Goal: Task Accomplishment & Management: Manage account settings

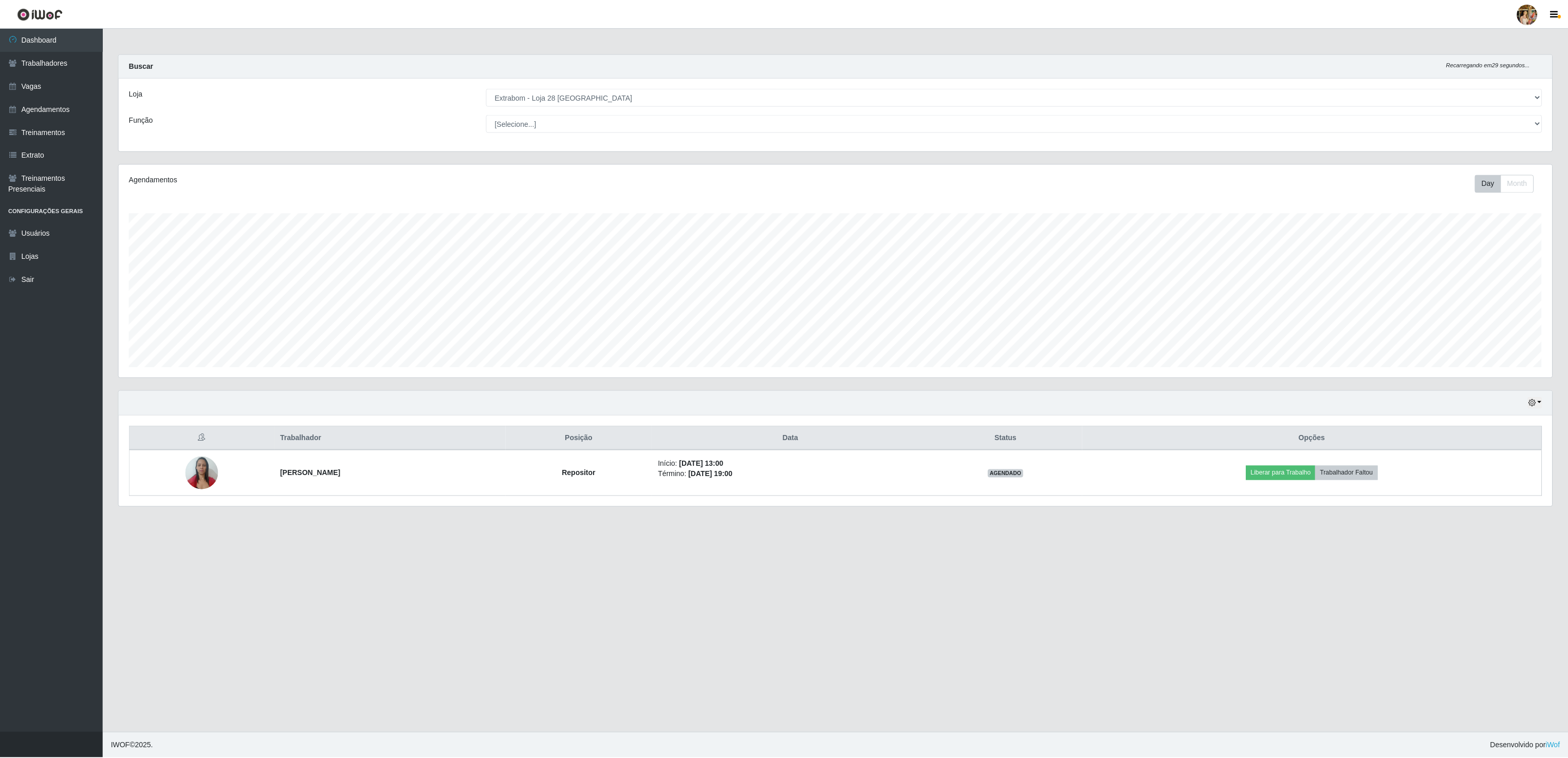
scroll to position [214, 1434]
click at [63, 40] on link "Dashboard" at bounding box center [51, 40] width 103 height 23
click at [516, 100] on select "[Selecione...] Atacado Vem - [GEOGRAPHIC_DATA] 30 Laranjeiras Velha Atacado Vem…" at bounding box center [1015, 97] width 1058 height 18
click at [486, 89] on select "[Selecione...] Atacado Vem - [GEOGRAPHIC_DATA] 30 Laranjeiras Velha Atacado Vem…" at bounding box center [1015, 97] width 1058 height 18
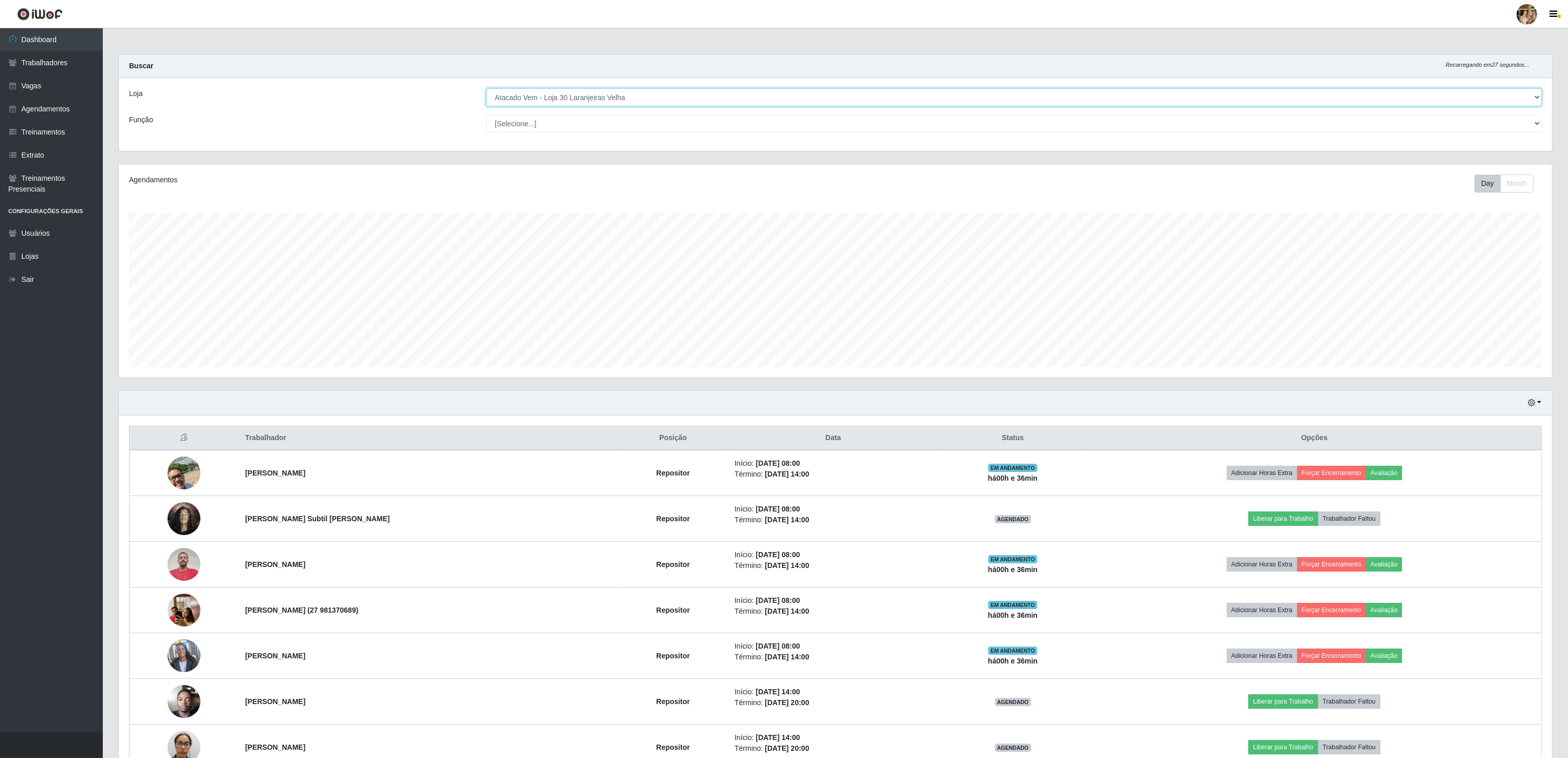
scroll to position [204, 0]
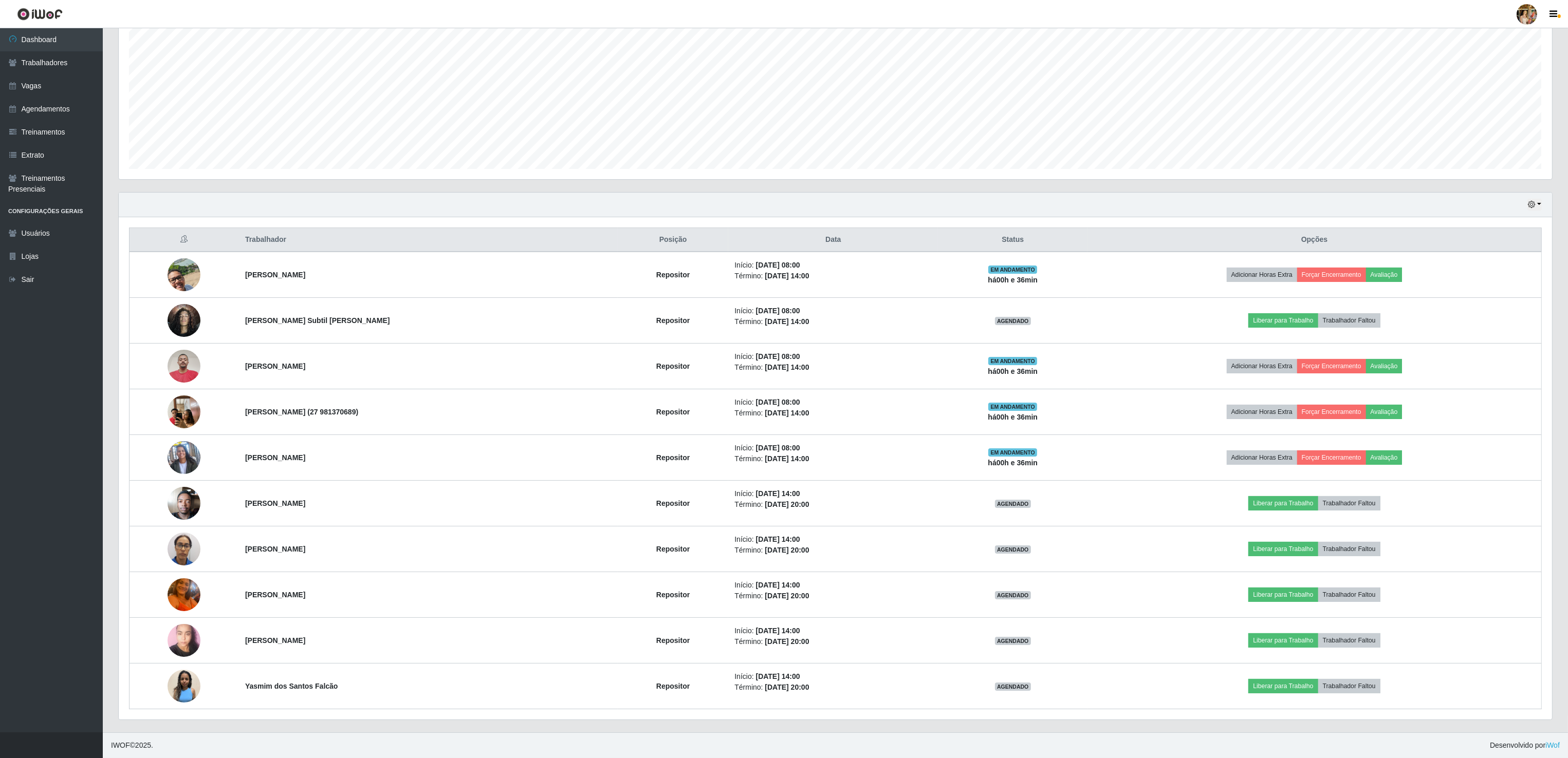
click at [1083, 179] on div "Agendamentos Day Month 02/07 Agendamentos 30" at bounding box center [835, 79] width 1450 height 227
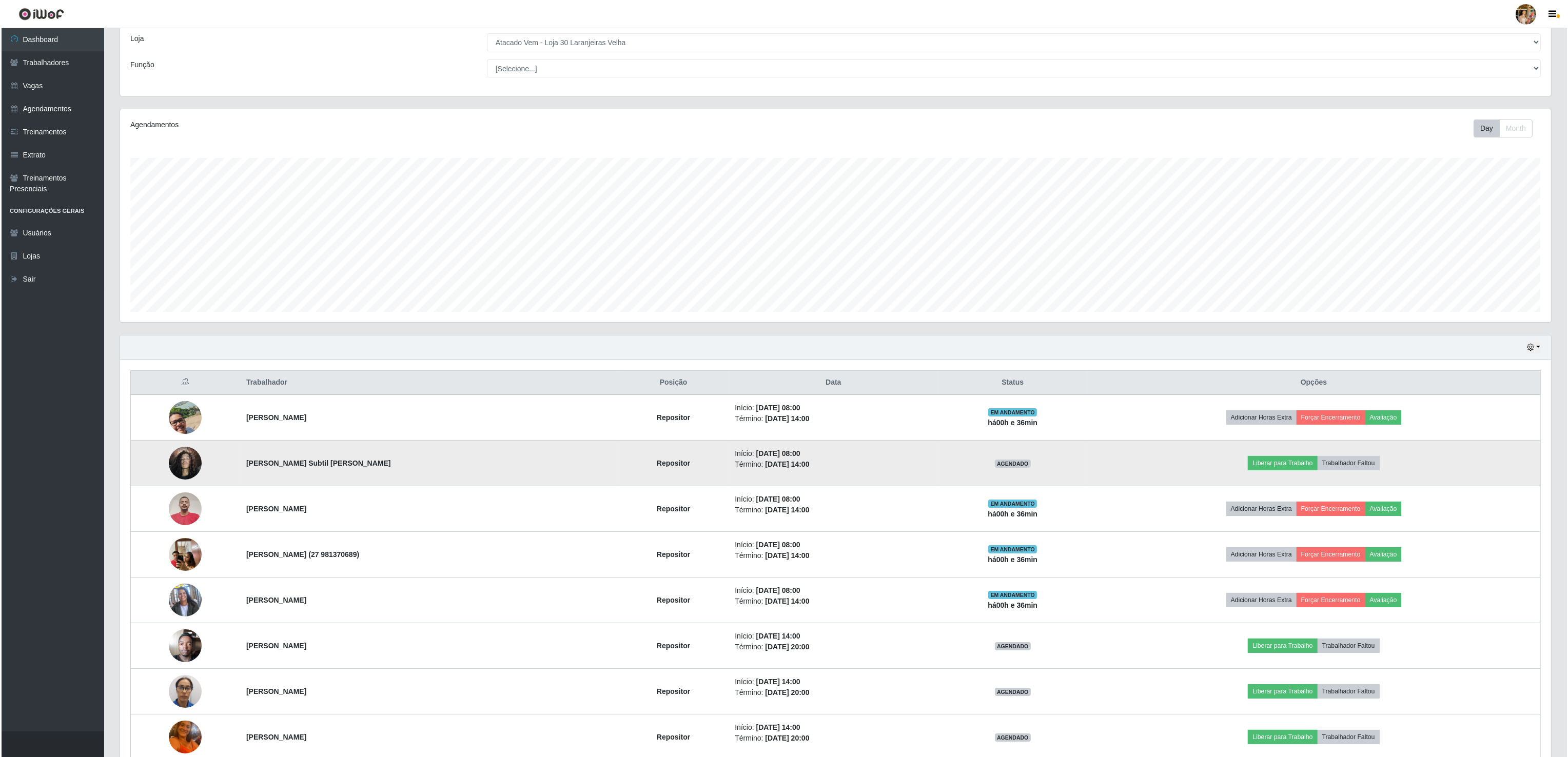
scroll to position [0, 0]
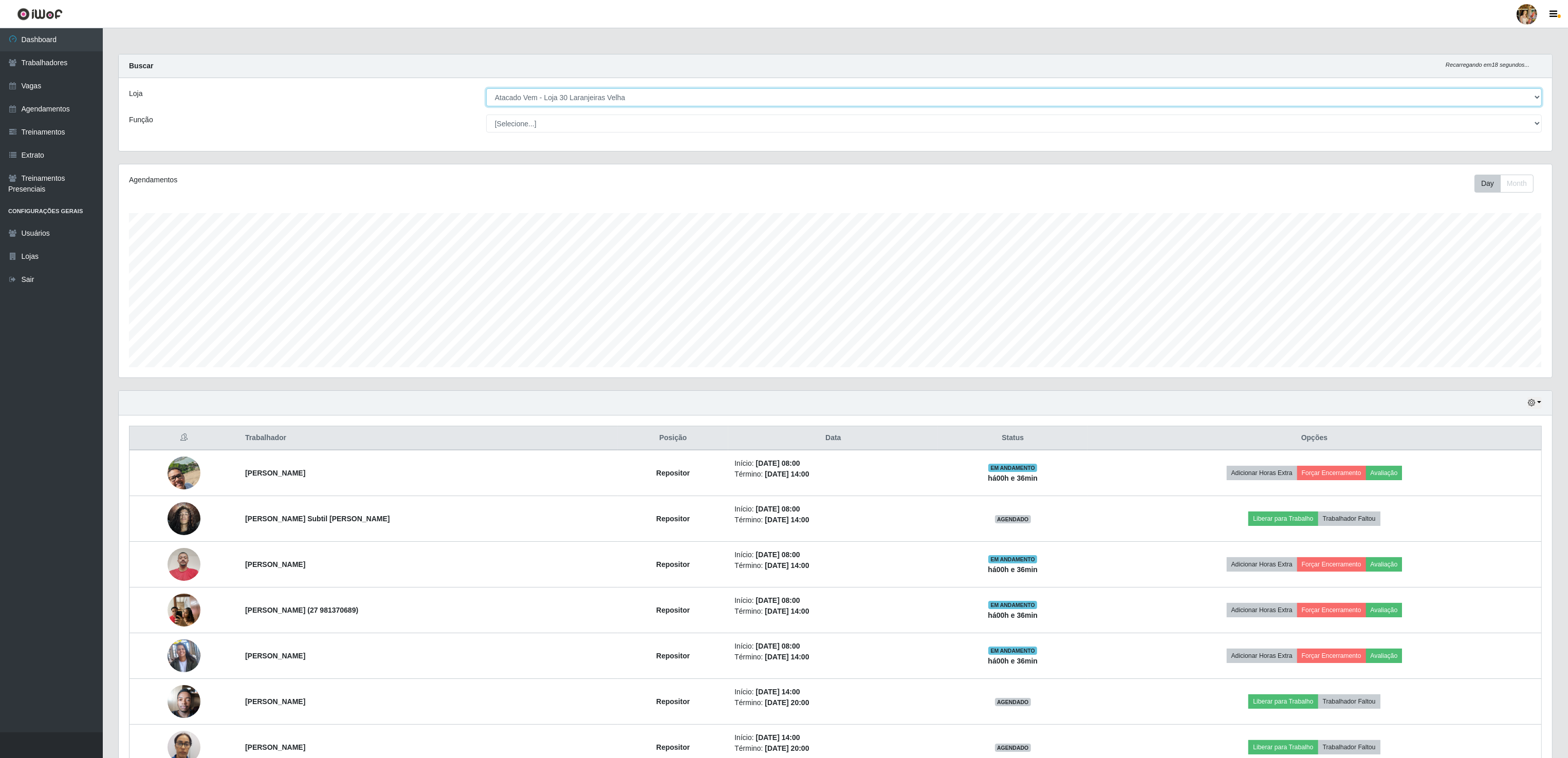
click at [606, 91] on select "[Selecione...] Atacado Vem - [GEOGRAPHIC_DATA] 30 Laranjeiras Velha Atacado Vem…" at bounding box center [1013, 97] width 1055 height 18
click at [486, 89] on select "[Selecione...] Atacado Vem - [GEOGRAPHIC_DATA] 30 Laranjeiras Velha Atacado Vem…" at bounding box center [1013, 97] width 1055 height 18
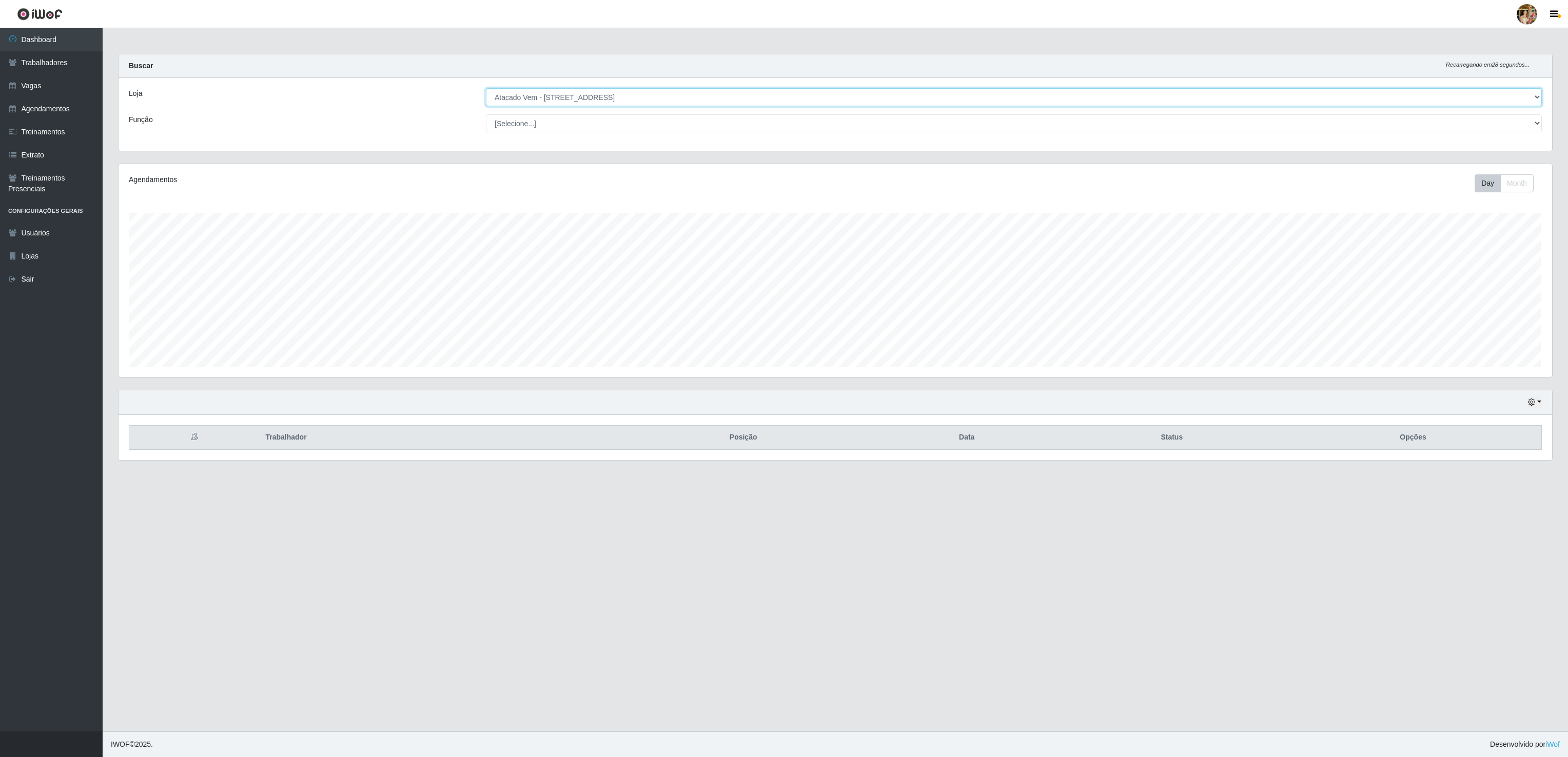
click at [553, 98] on select "[Selecione...] Atacado Vem - [GEOGRAPHIC_DATA] 30 Laranjeiras Velha Atacado Vem…" at bounding box center [1013, 97] width 1056 height 18
click at [486, 89] on select "[Selecione...] Atacado Vem - [GEOGRAPHIC_DATA] 30 Laranjeiras Velha Atacado Vem…" at bounding box center [1013, 97] width 1056 height 18
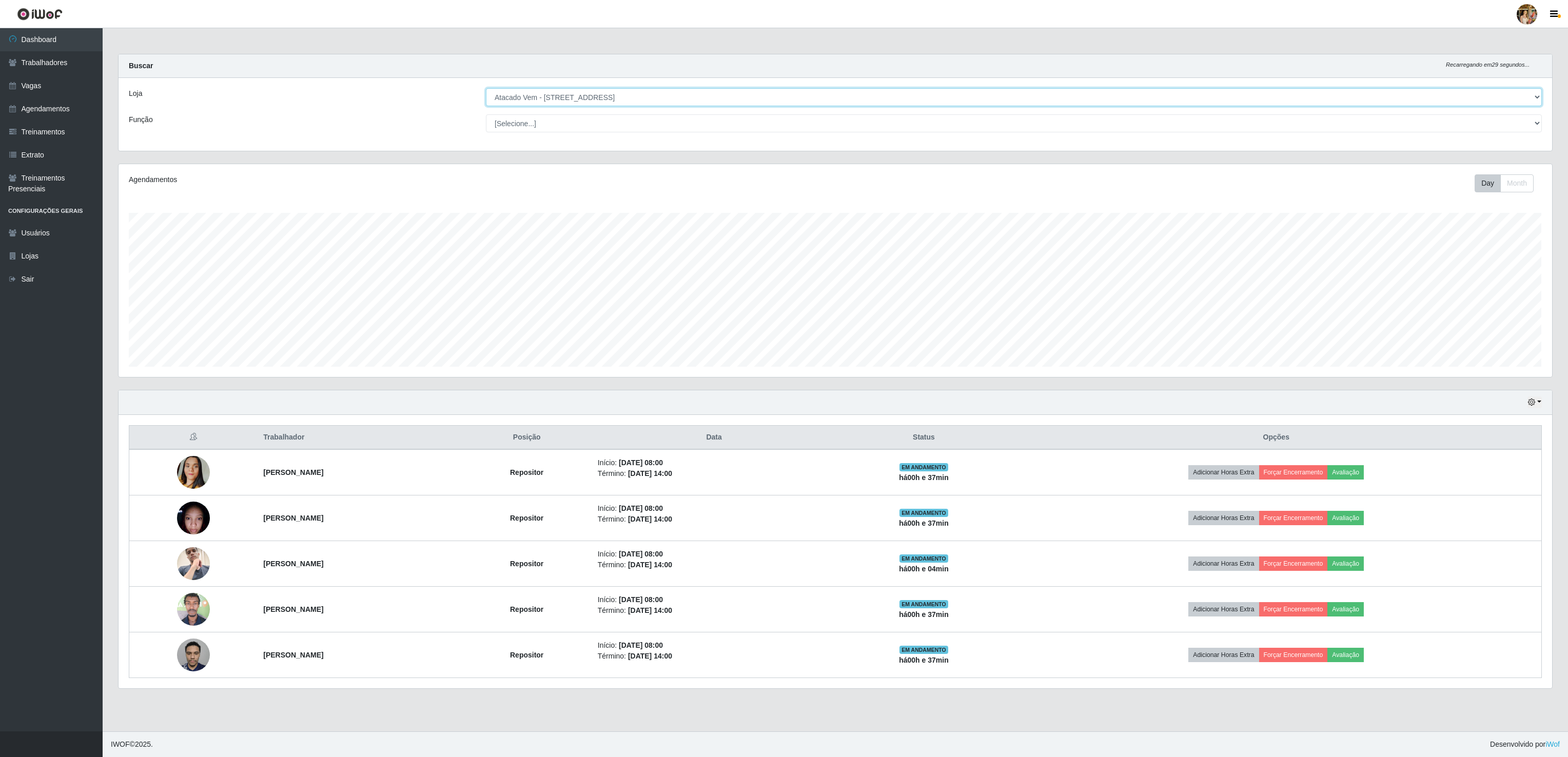
click at [583, 100] on select "[Selecione...] Atacado Vem - [GEOGRAPHIC_DATA] 30 Laranjeiras Velha Atacado Vem…" at bounding box center [1013, 97] width 1056 height 18
click at [486, 89] on select "[Selecione...] Atacado Vem - [GEOGRAPHIC_DATA] 30 Laranjeiras Velha Atacado Vem…" at bounding box center [1013, 97] width 1056 height 18
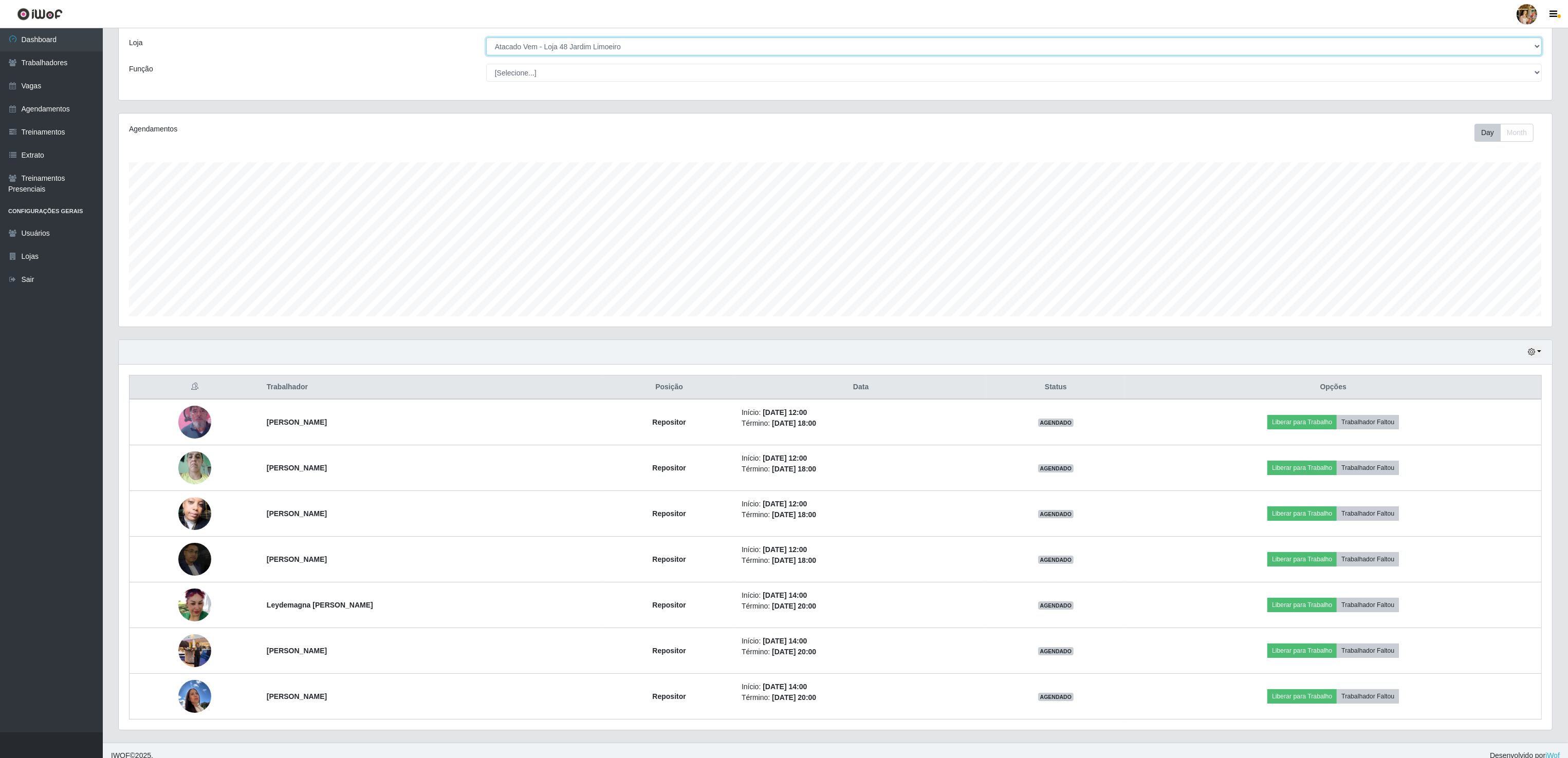
scroll to position [66, 0]
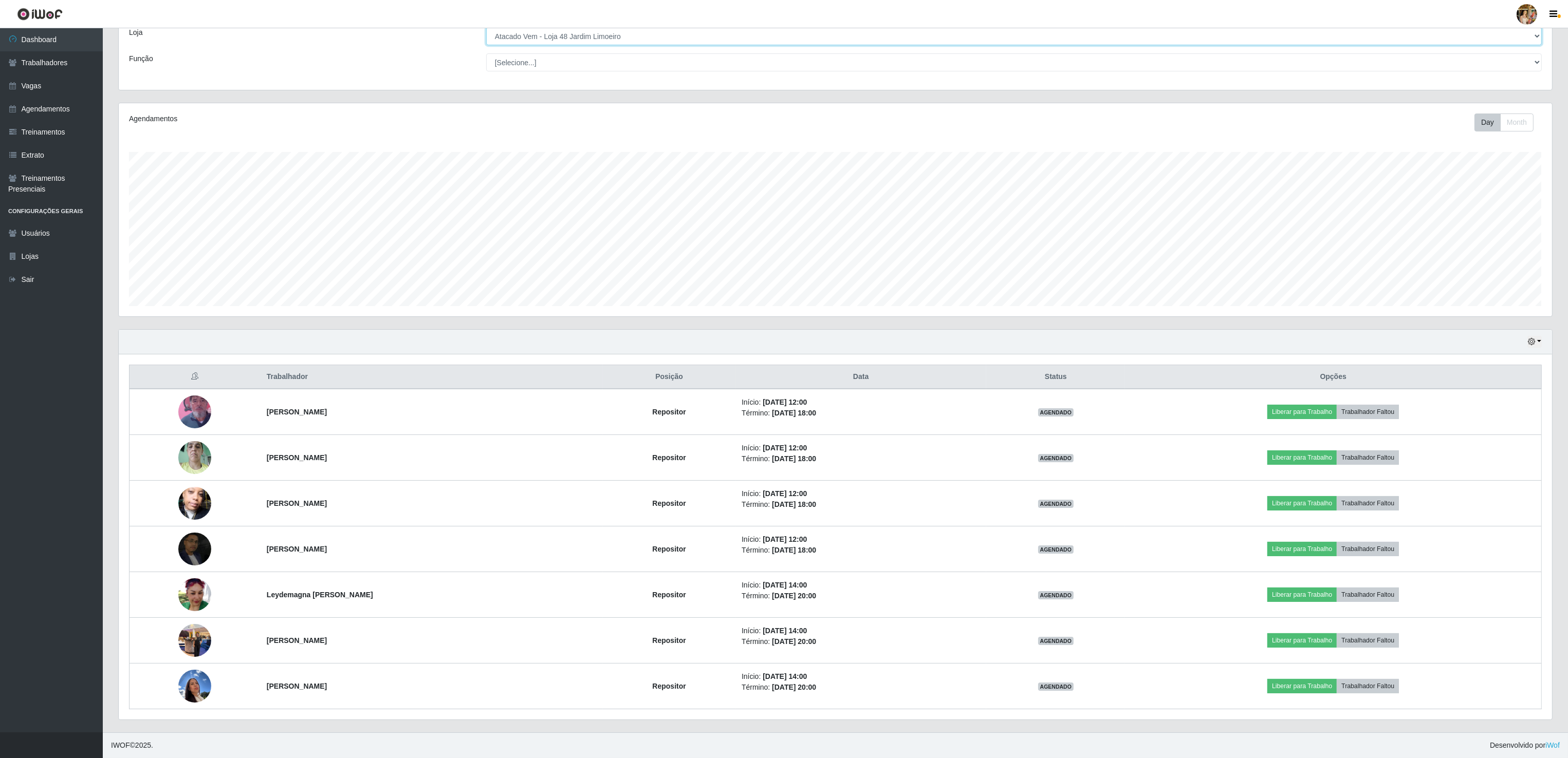
click at [540, 31] on select "[Selecione...] Atacado Vem - [GEOGRAPHIC_DATA] 30 Laranjeiras Velha Atacado Vem…" at bounding box center [1013, 37] width 1055 height 18
click at [486, 45] on select "[Selecione...] Atacado Vem - [GEOGRAPHIC_DATA] 30 Laranjeiras Velha Atacado Vem…" at bounding box center [1013, 37] width 1055 height 18
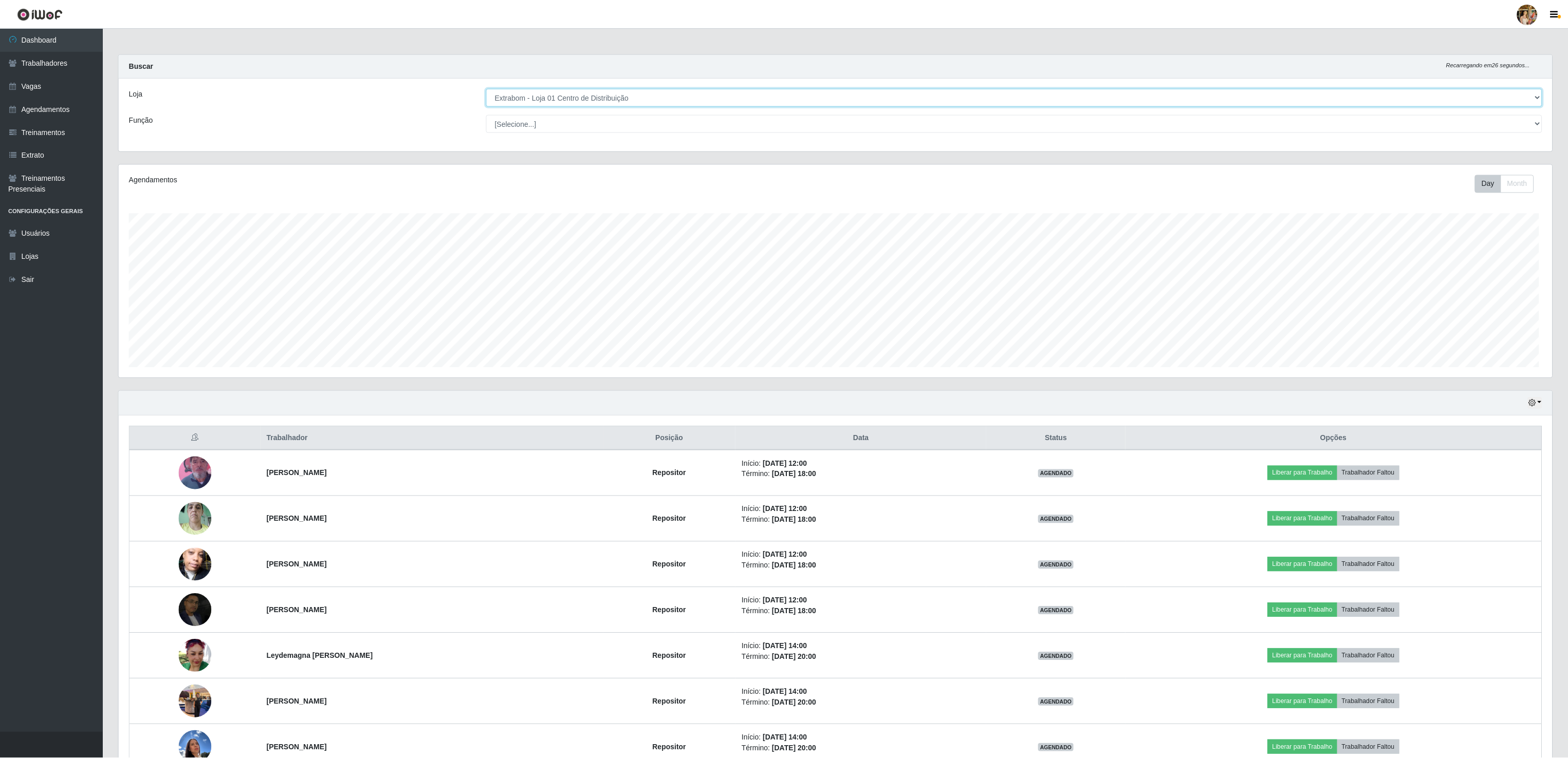
scroll to position [214, 1434]
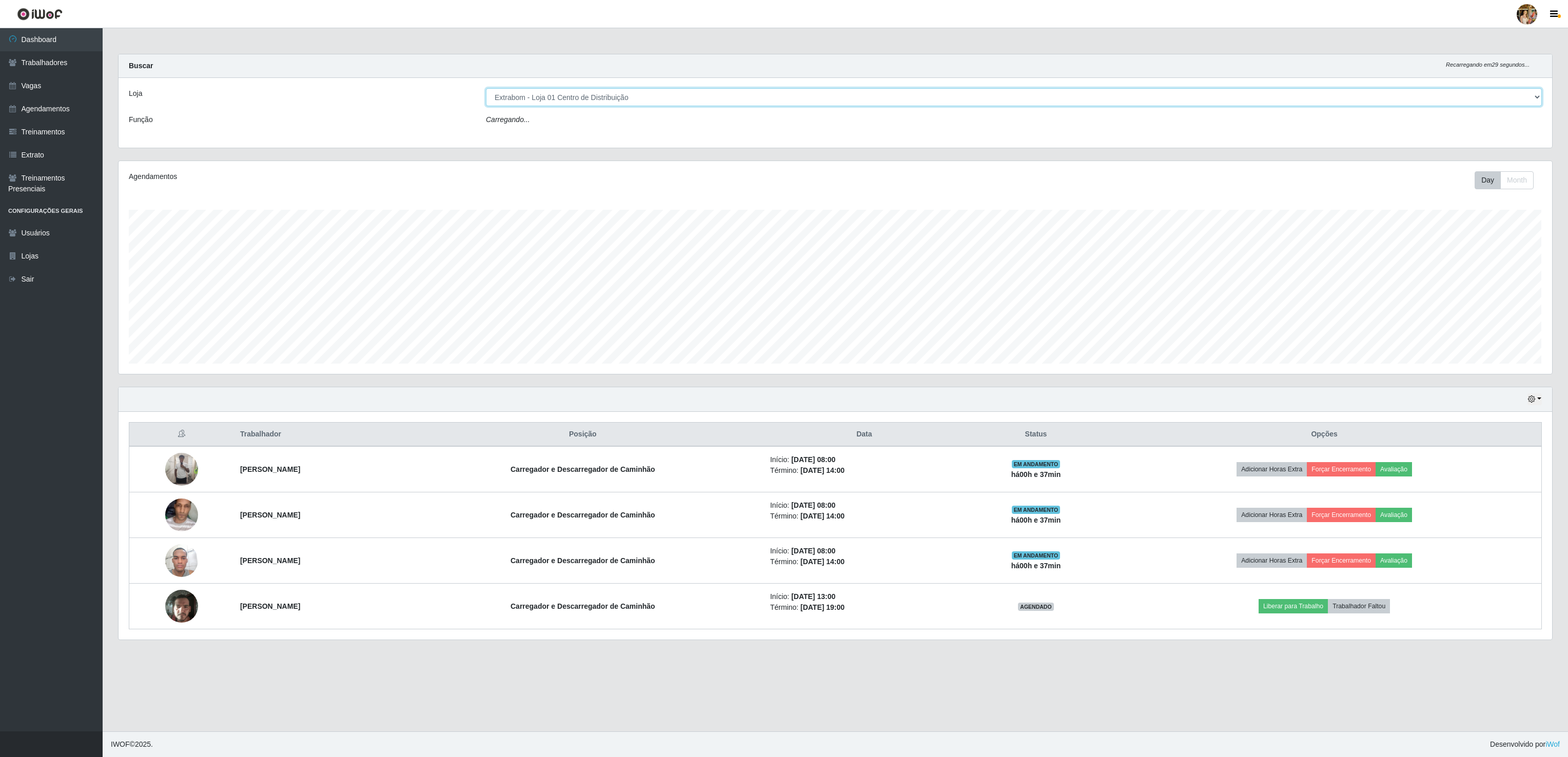
click at [567, 92] on select "[Selecione...] Atacado Vem - [GEOGRAPHIC_DATA] 30 Laranjeiras Velha Atacado Vem…" at bounding box center [1013, 97] width 1056 height 18
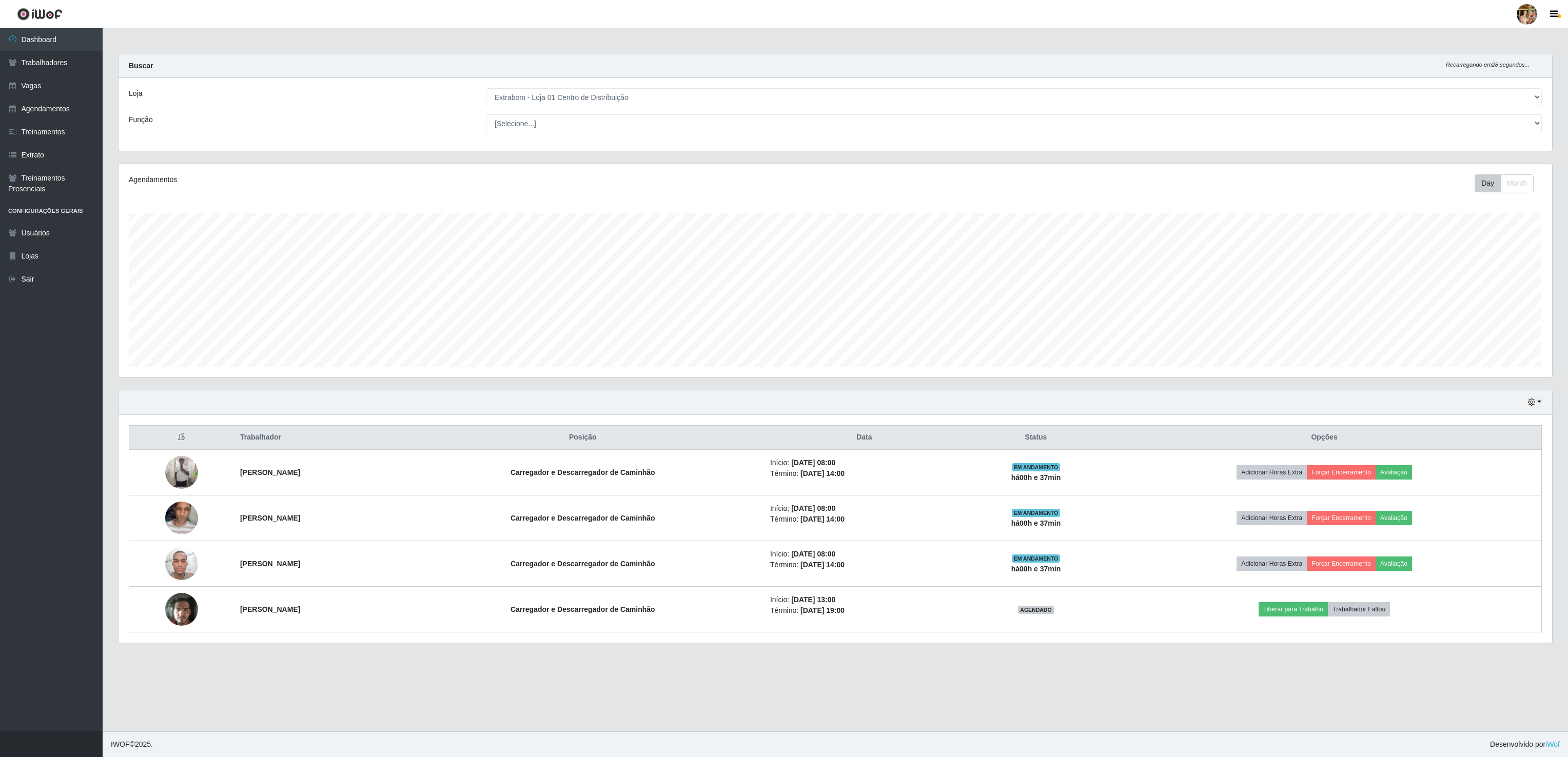
click at [432, 402] on div "Hoje 1 dia 3 dias 1 Semana Não encerrados" at bounding box center [835, 402] width 1433 height 24
click at [607, 79] on div "Loja [Selecione...] Atacado Vem - [GEOGRAPHIC_DATA] 30 Laranjeiras Velha Atacad…" at bounding box center [835, 114] width 1433 height 73
click at [597, 94] on select "[Selecione...] Atacado Vem - [GEOGRAPHIC_DATA] 30 Laranjeiras Velha Atacado Vem…" at bounding box center [1013, 97] width 1056 height 18
click at [926, 710] on main "Carregando... Buscar Recarregando em 26 segundos... Loja [Selecione...] Atacado…" at bounding box center [835, 380] width 1465 height 703
click at [660, 106] on select "[Selecione...] Atacado Vem - [GEOGRAPHIC_DATA] 30 Laranjeiras Velha Atacado Vem…" at bounding box center [1013, 97] width 1056 height 18
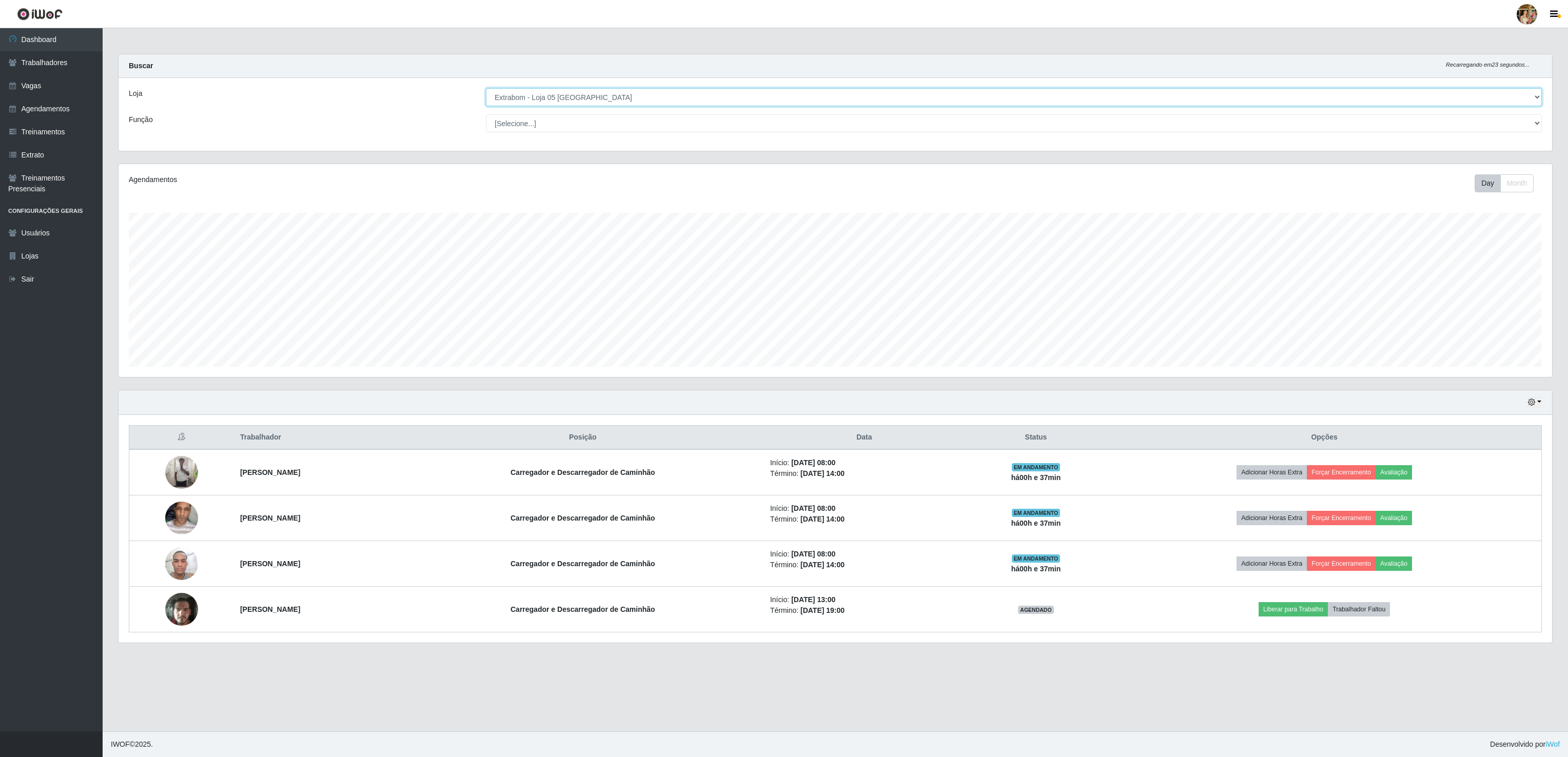
click at [486, 89] on select "[Selecione...] Atacado Vem - [GEOGRAPHIC_DATA] 30 Laranjeiras Velha Atacado Vem…" at bounding box center [1013, 97] width 1056 height 18
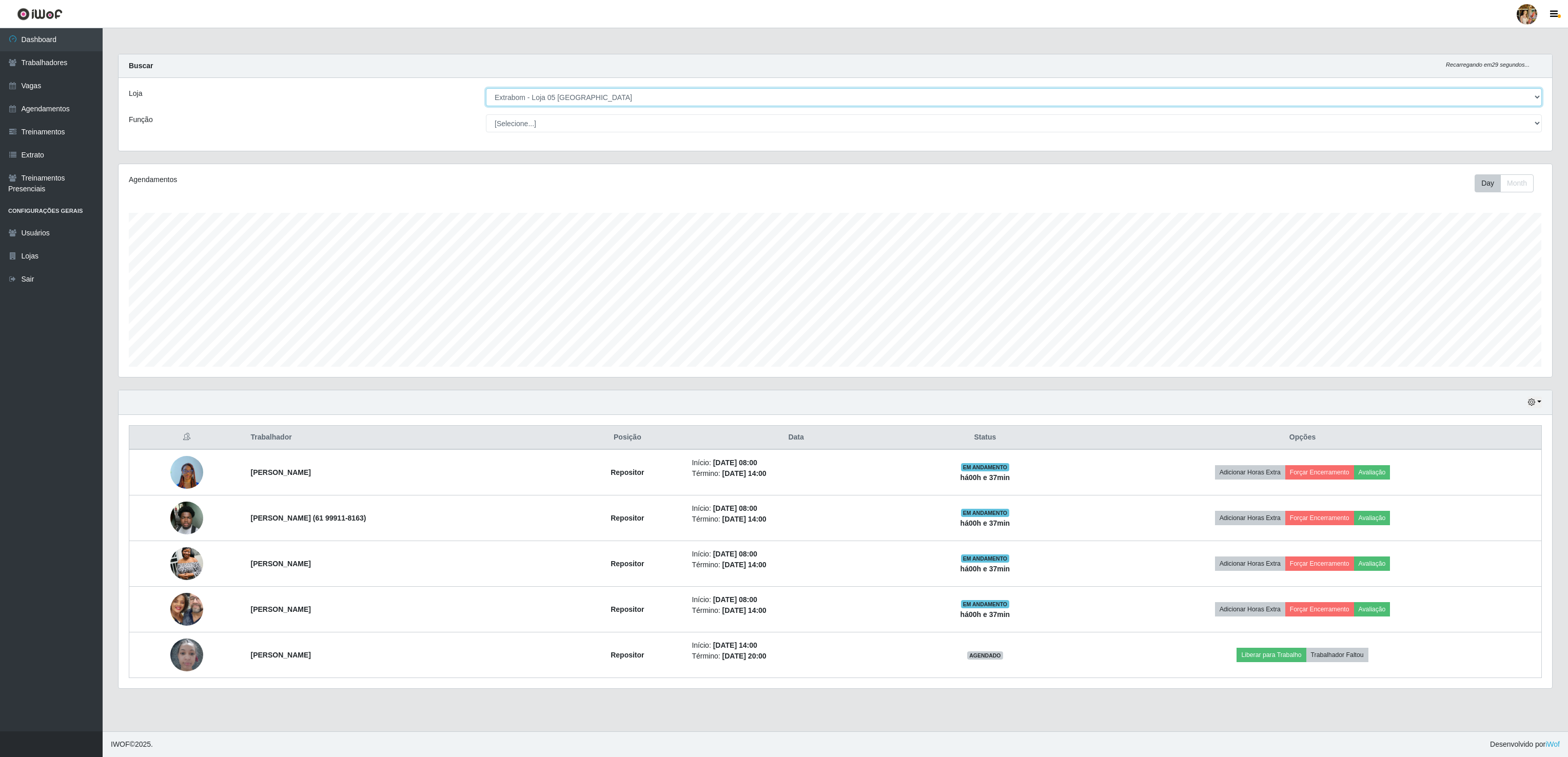
click at [605, 97] on select "[Selecione...] Atacado Vem - [GEOGRAPHIC_DATA] 30 Laranjeiras Velha Atacado Vem…" at bounding box center [1013, 97] width 1056 height 18
click at [486, 89] on select "[Selecione...] Atacado Vem - [GEOGRAPHIC_DATA] 30 Laranjeiras Velha Atacado Vem…" at bounding box center [1013, 97] width 1056 height 18
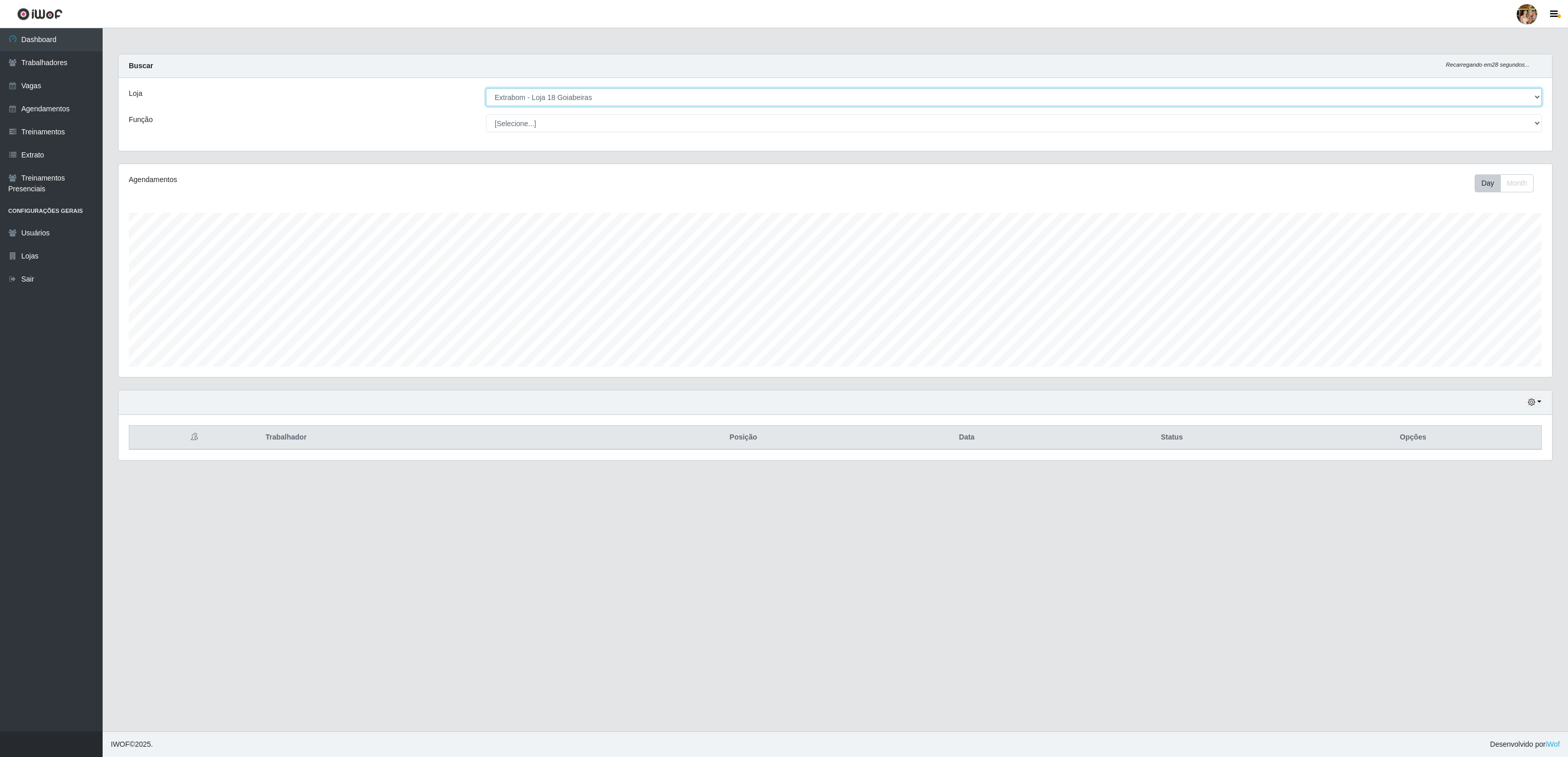
click at [528, 100] on select "[Selecione...] Atacado Vem - [GEOGRAPHIC_DATA] 30 Laranjeiras Velha Atacado Vem…" at bounding box center [1013, 97] width 1056 height 18
click at [486, 89] on select "[Selecione...] Atacado Vem - [GEOGRAPHIC_DATA] 30 Laranjeiras Velha Atacado Vem…" at bounding box center [1013, 97] width 1056 height 18
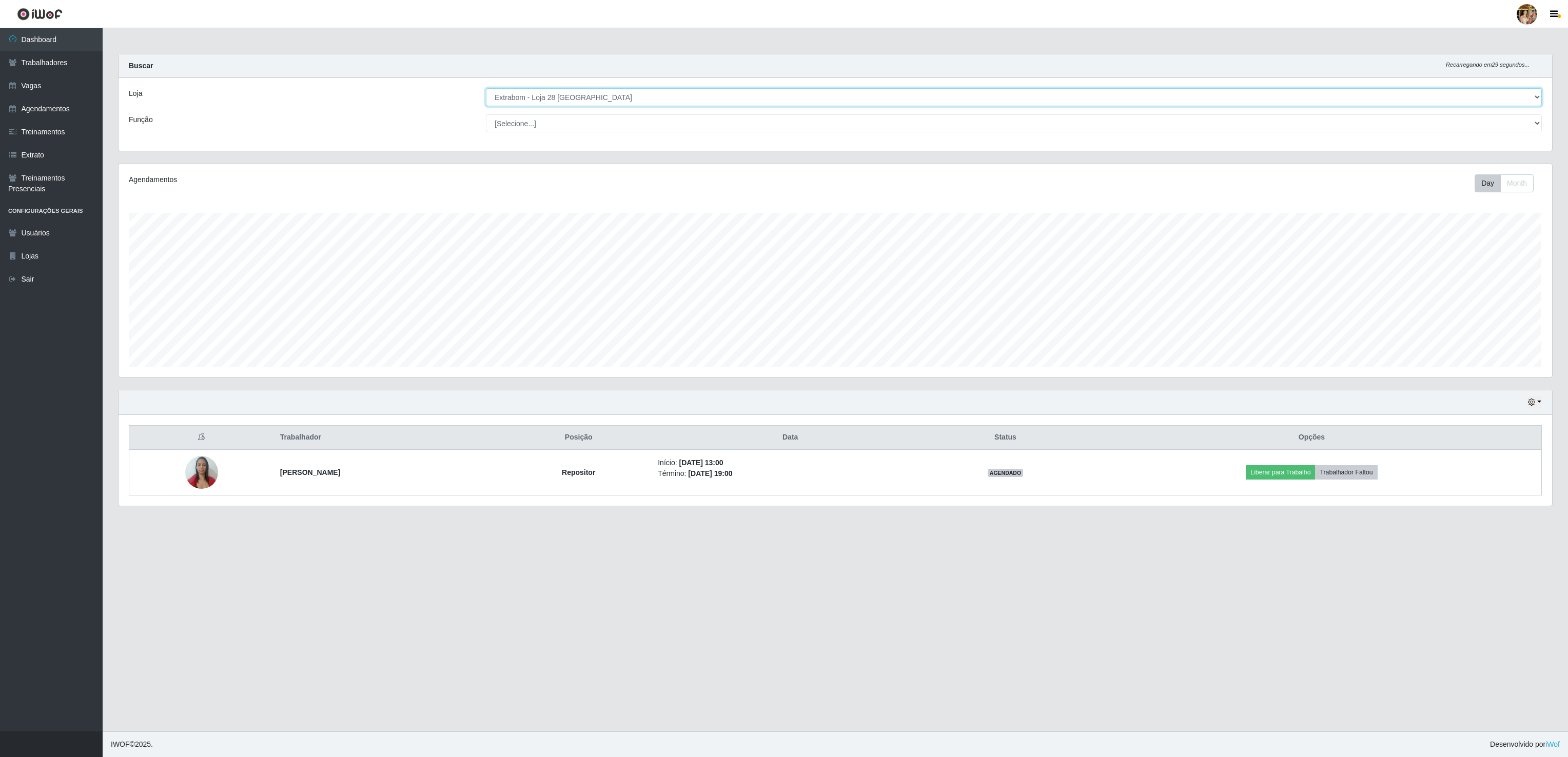
click at [564, 93] on select "[Selecione...] Atacado Vem - [GEOGRAPHIC_DATA] 30 Laranjeiras Velha Atacado Vem…" at bounding box center [1013, 97] width 1056 height 18
select select "470"
click at [486, 89] on select "[Selecione...] Atacado Vem - [GEOGRAPHIC_DATA] 30 Laranjeiras Velha Atacado Vem…" at bounding box center [1013, 97] width 1056 height 18
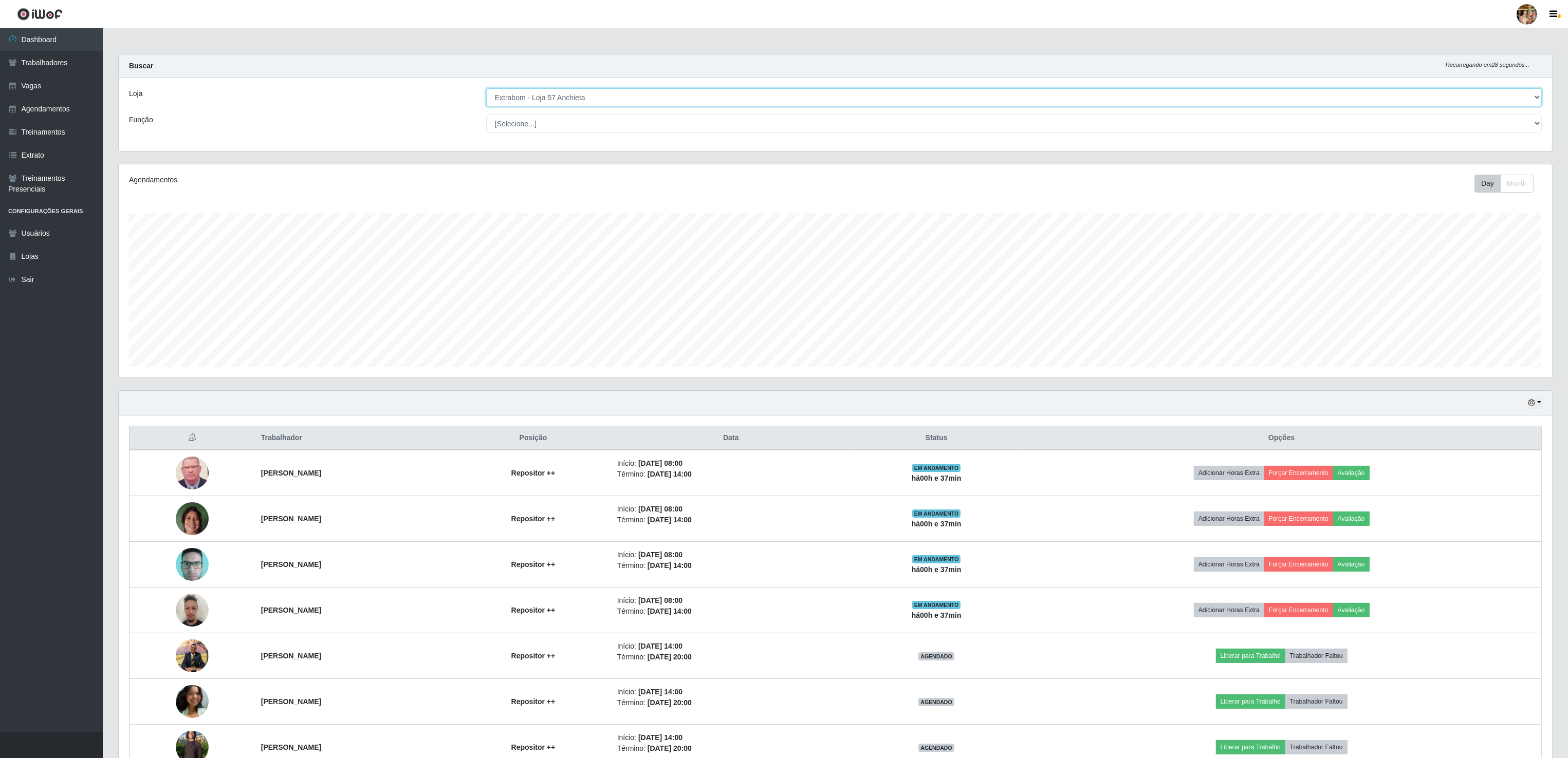
scroll to position [158, 0]
